Goal: Find contact information: Find contact information

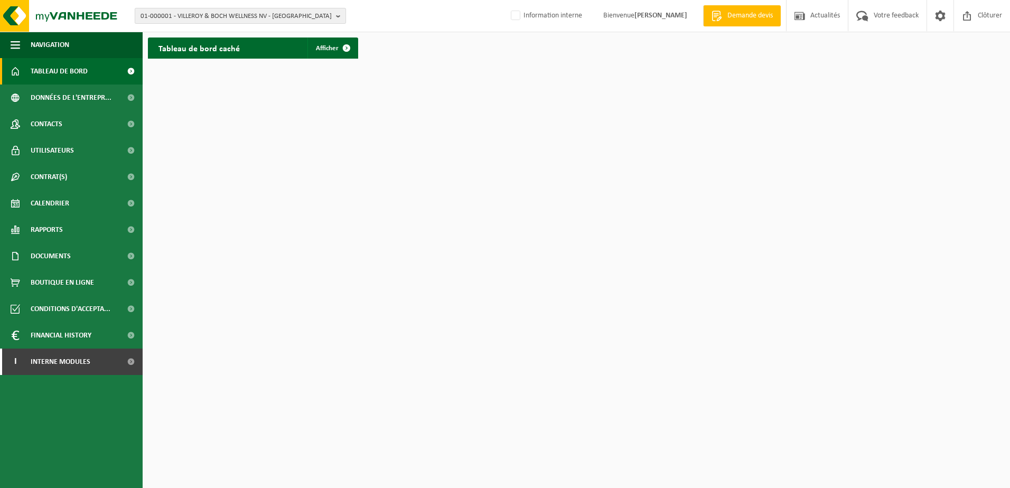
click at [244, 14] on span "01-000001 - VILLEROY & BOCH WELLNESS NV - ROESELARE" at bounding box center [236, 16] width 191 height 16
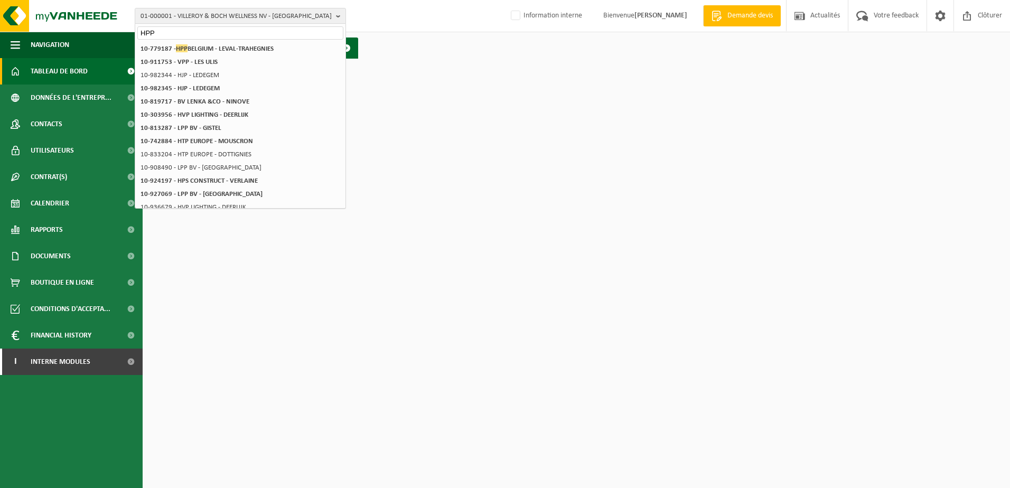
type input "HPP"
click at [236, 48] on strong "10-779187 - HPP BELGIUM - LEVAL-TRAHEGNIES" at bounding box center [207, 48] width 133 height 8
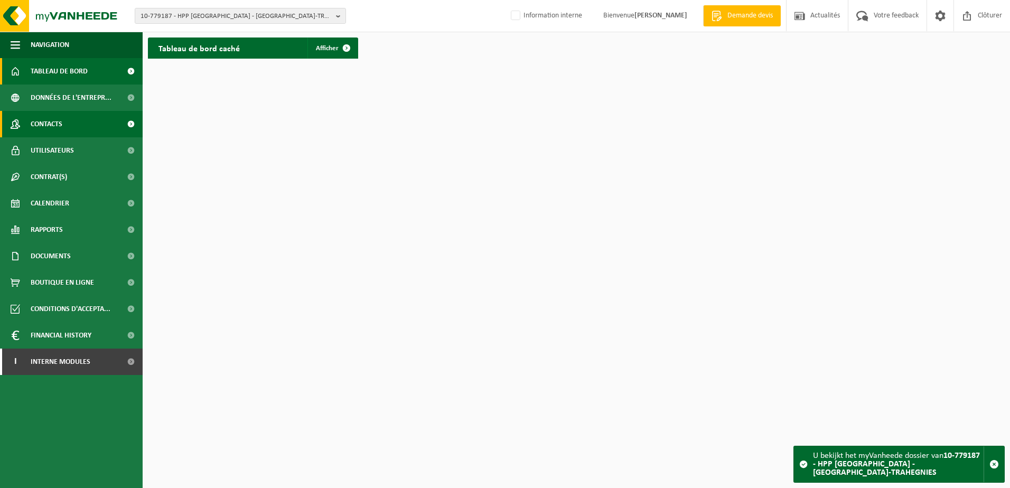
click at [49, 130] on span "Contacts" at bounding box center [47, 124] width 32 height 26
